Goal: Transaction & Acquisition: Purchase product/service

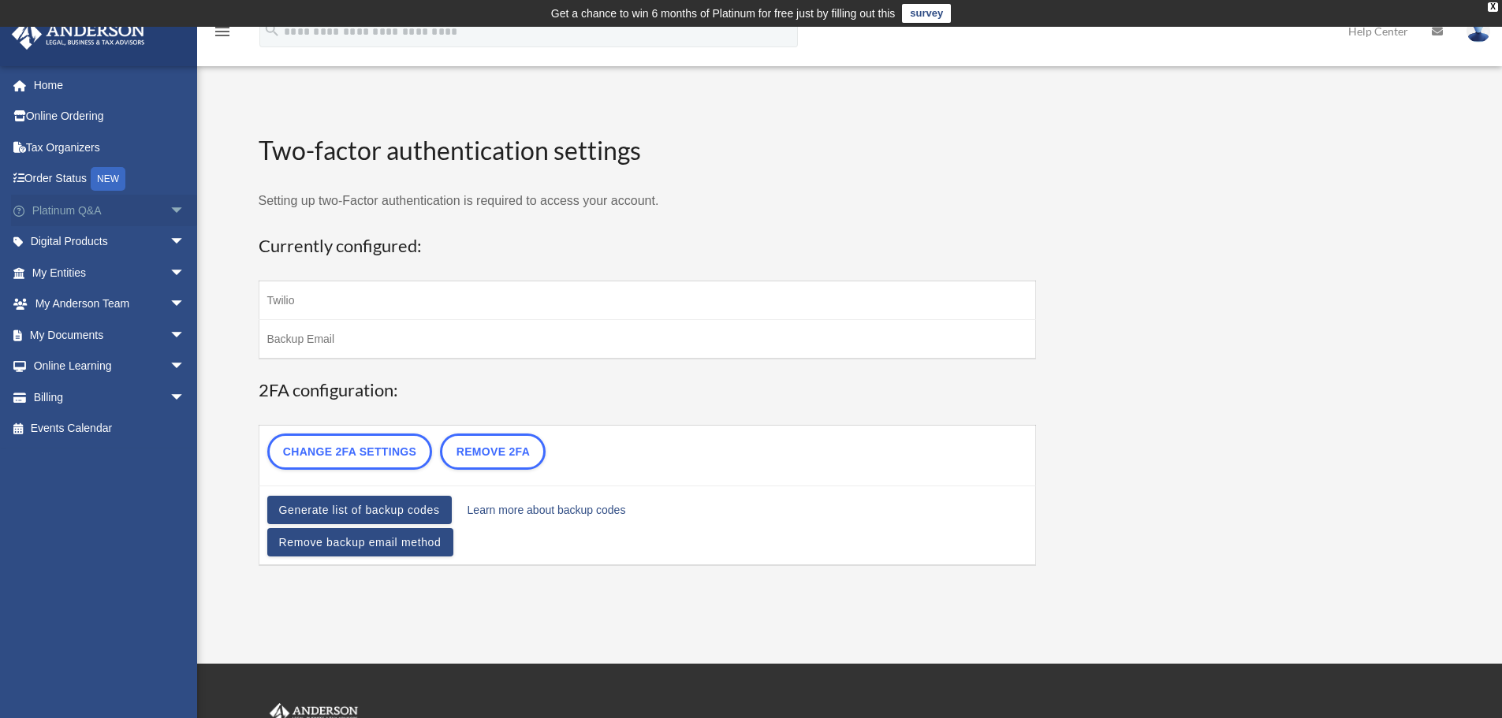
click at [170, 211] on span "arrow_drop_down" at bounding box center [186, 211] width 32 height 32
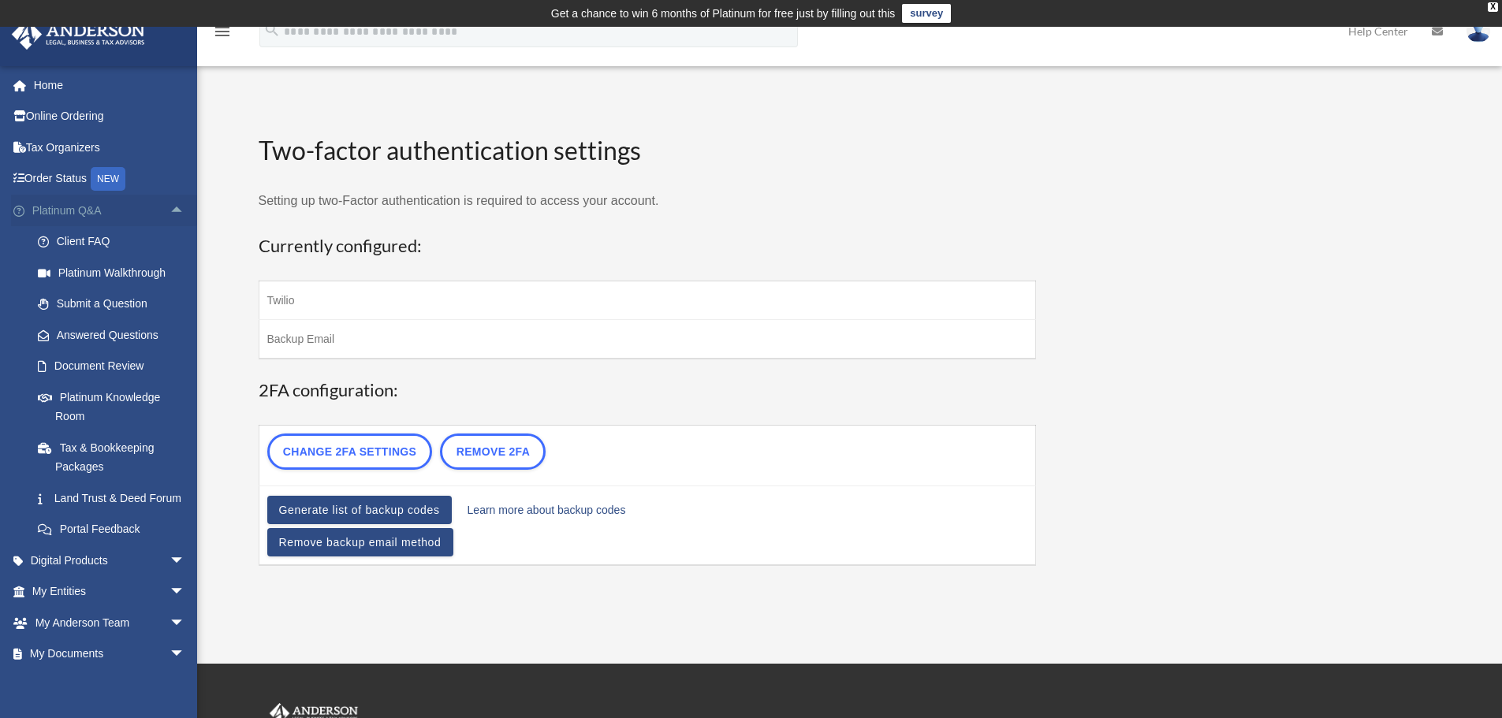
click at [170, 207] on span "arrow_drop_up" at bounding box center [186, 211] width 32 height 32
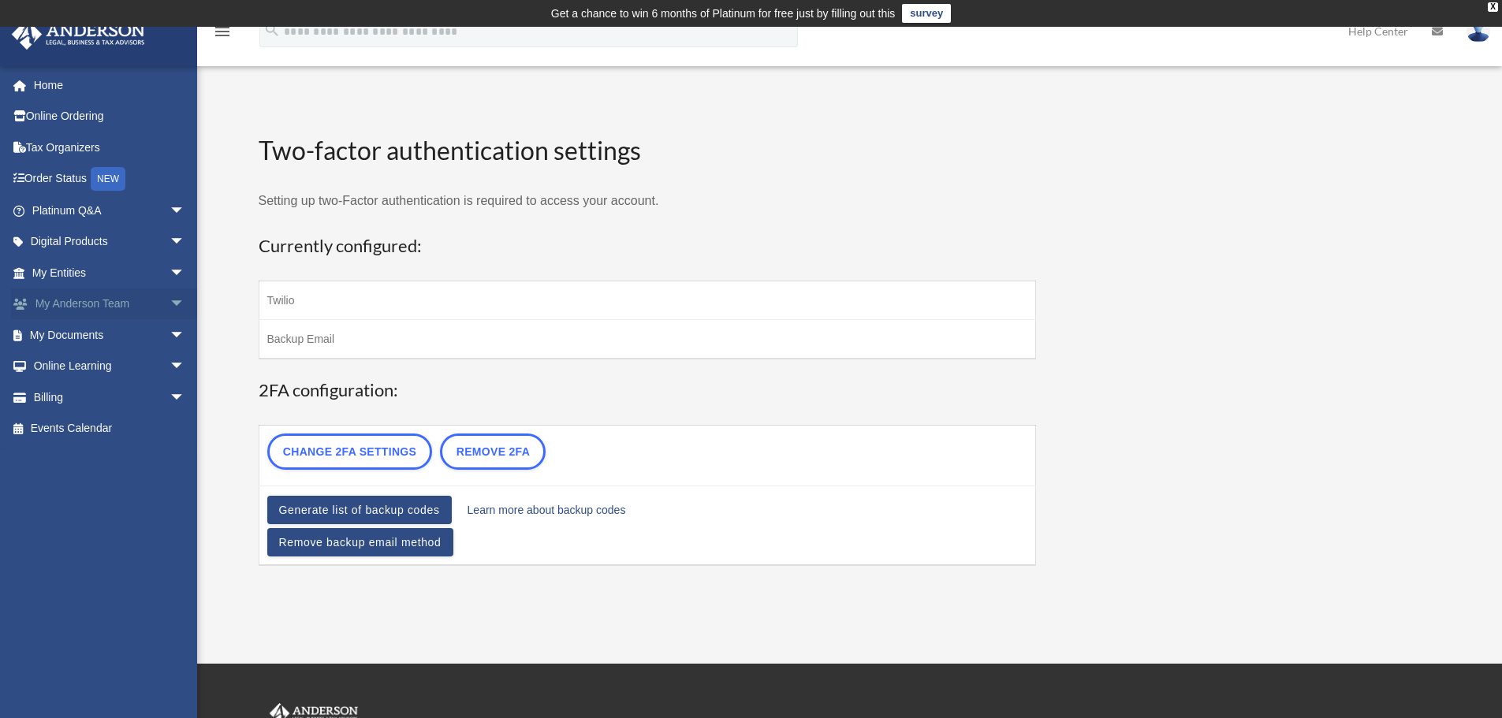
click at [170, 303] on span "arrow_drop_down" at bounding box center [186, 305] width 32 height 32
click at [170, 427] on span "arrow_drop_down" at bounding box center [186, 429] width 32 height 32
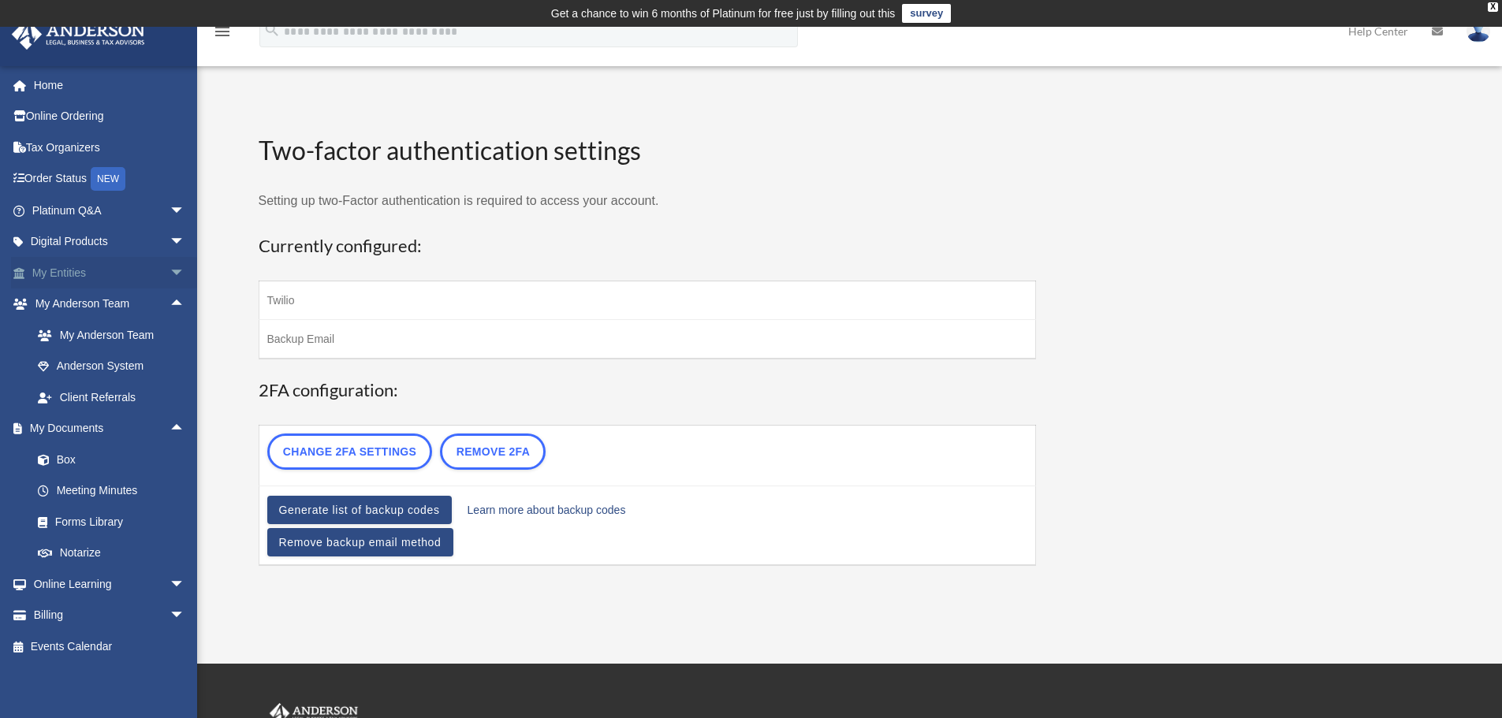
click at [170, 273] on span "arrow_drop_down" at bounding box center [186, 273] width 32 height 32
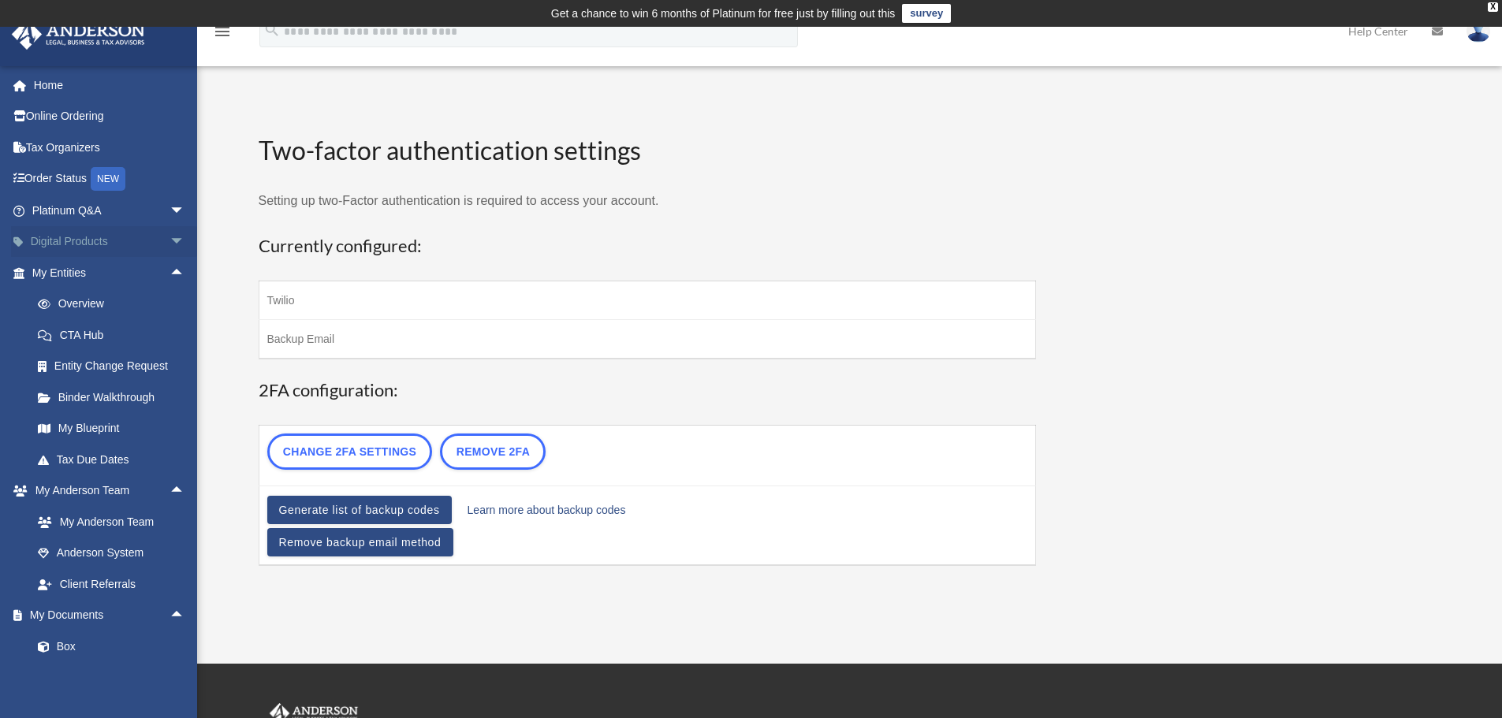
click at [172, 242] on span "arrow_drop_down" at bounding box center [186, 242] width 32 height 32
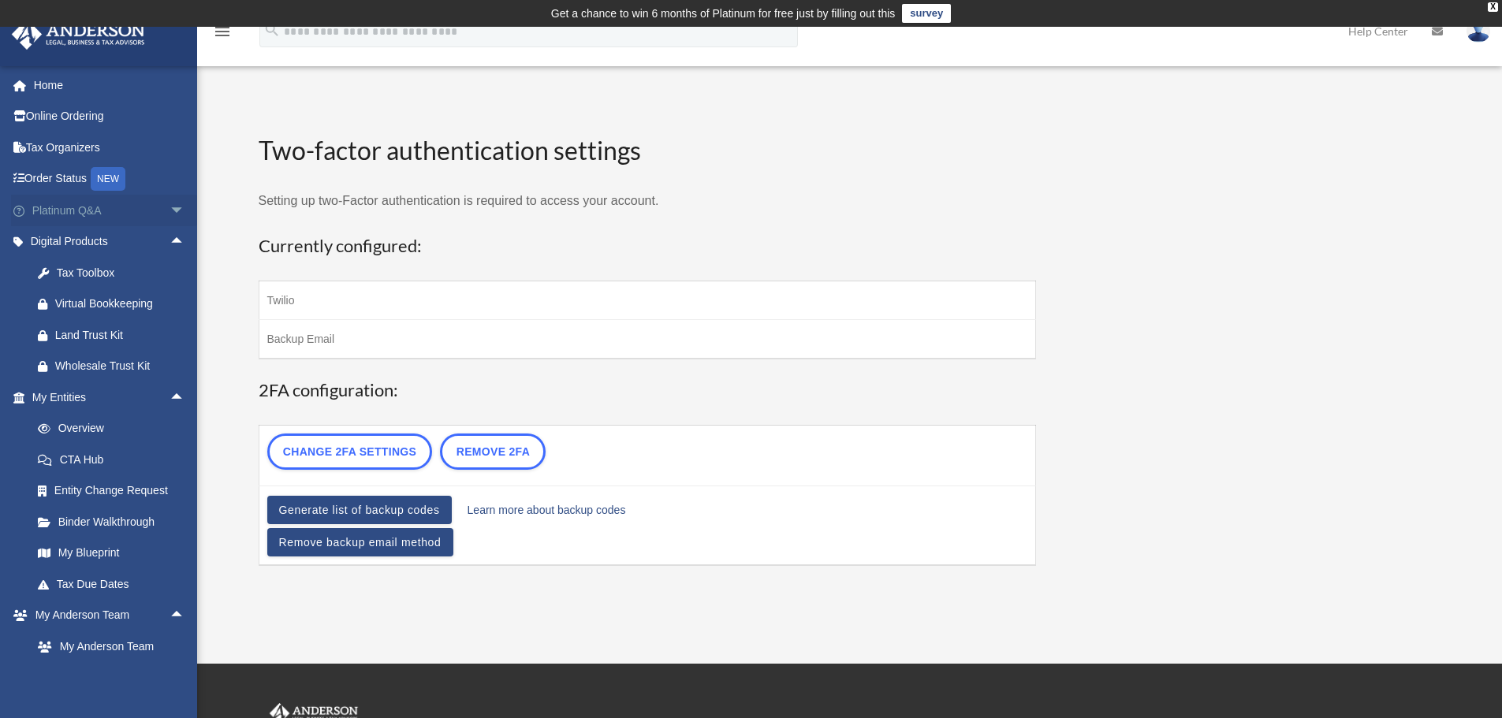
click at [170, 210] on span "arrow_drop_down" at bounding box center [186, 211] width 32 height 32
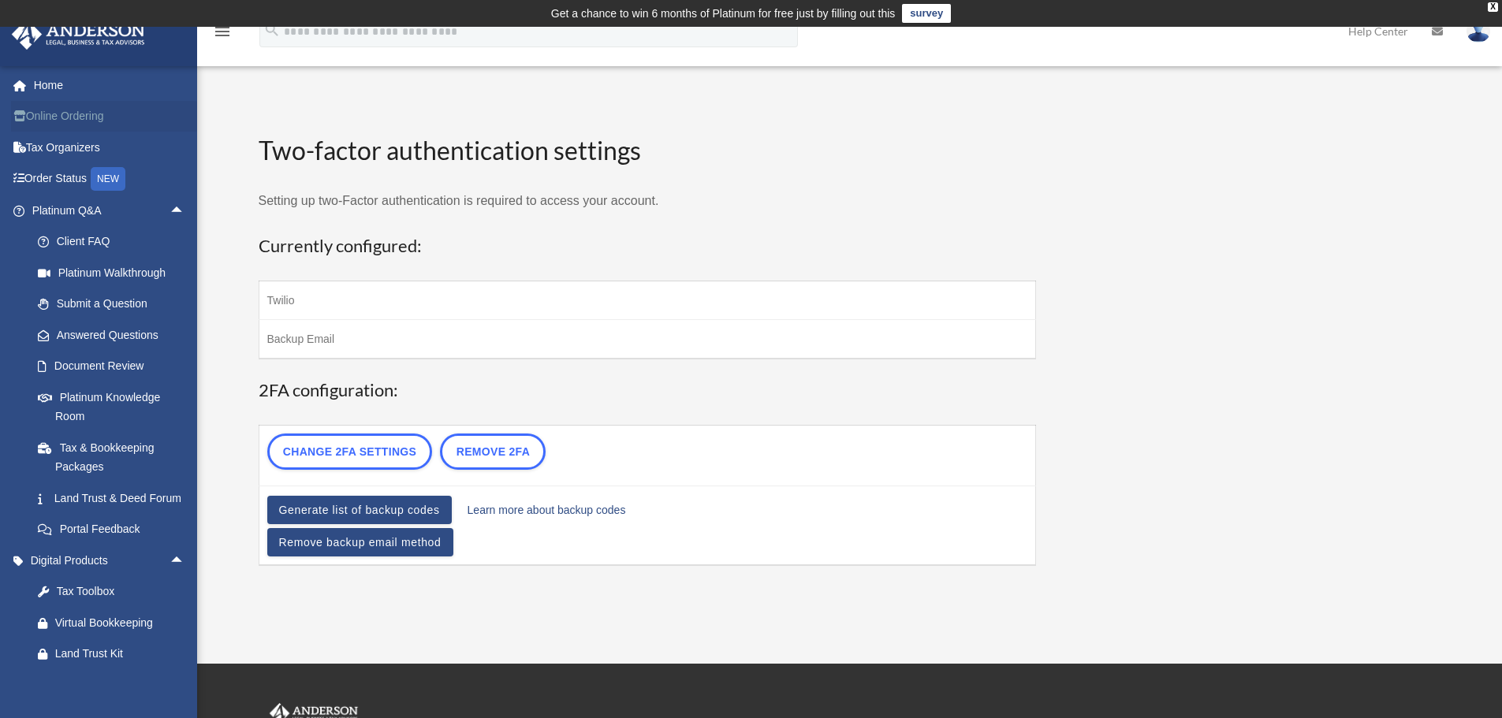
click at [65, 114] on link "Online Ordering" at bounding box center [110, 117] width 198 height 32
